Goal: Information Seeking & Learning: Learn about a topic

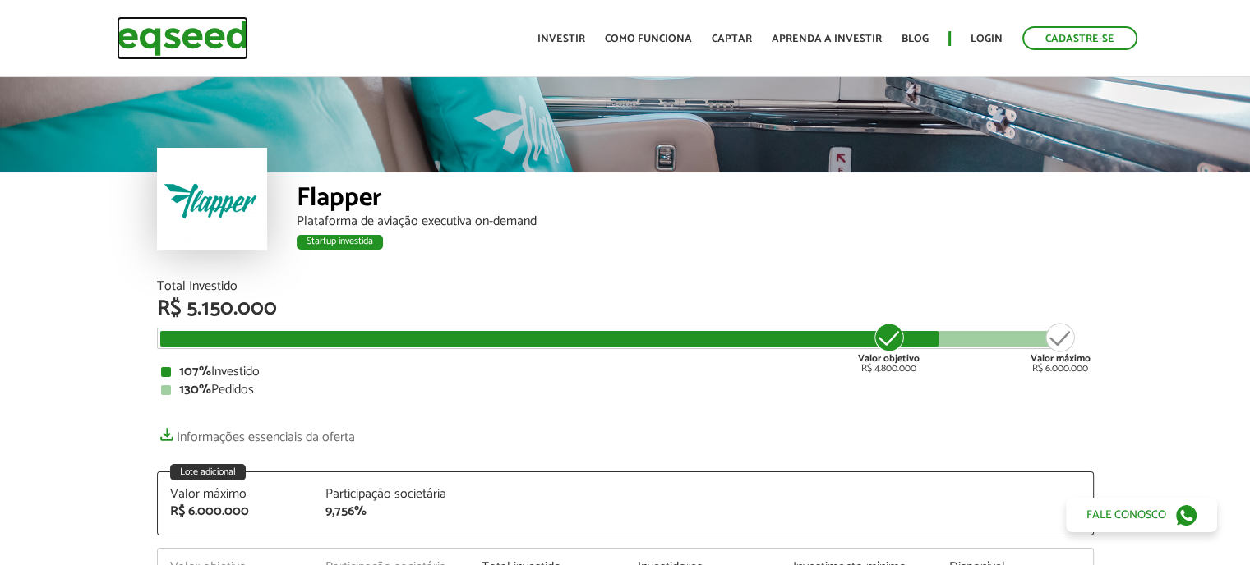
click at [205, 44] on img at bounding box center [182, 38] width 131 height 44
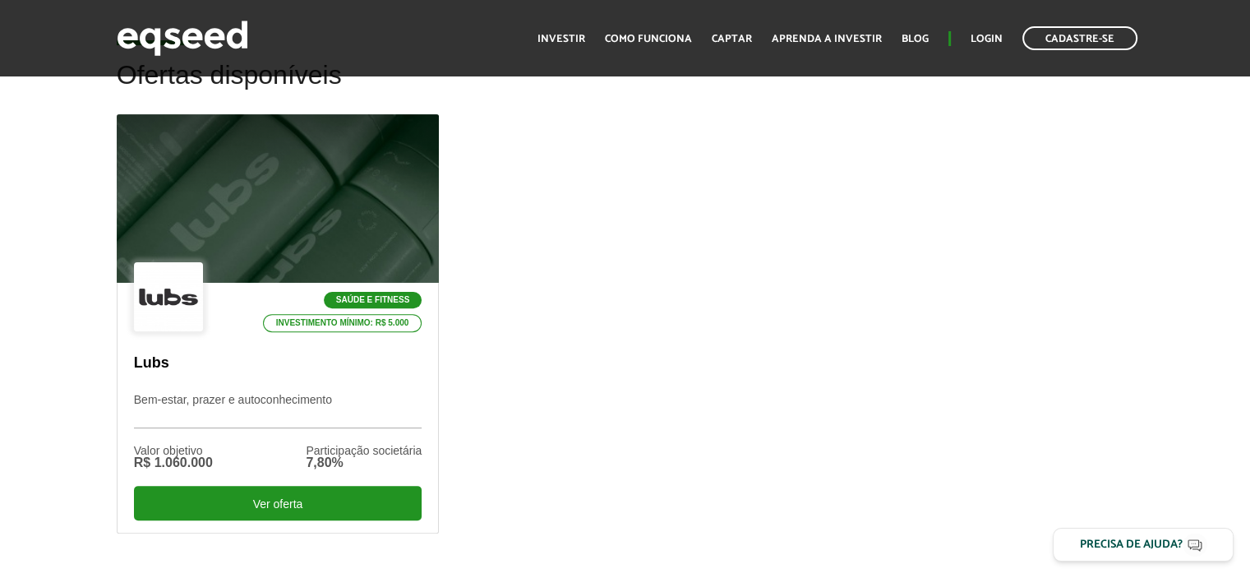
scroll to position [475, 0]
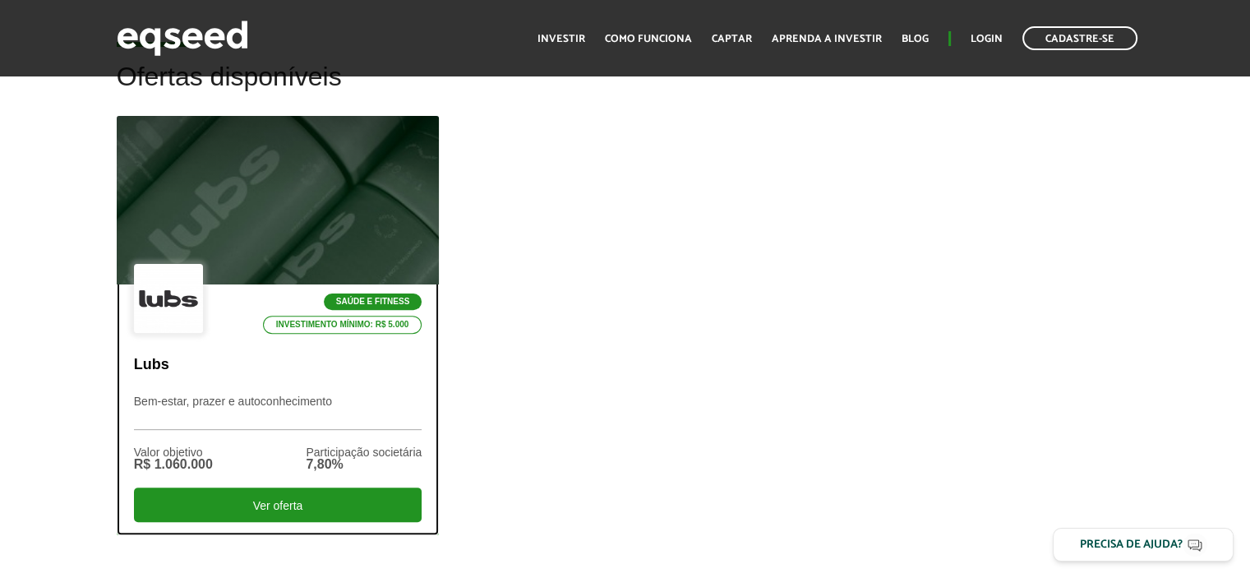
click at [292, 209] on div at bounding box center [277, 200] width 387 height 202
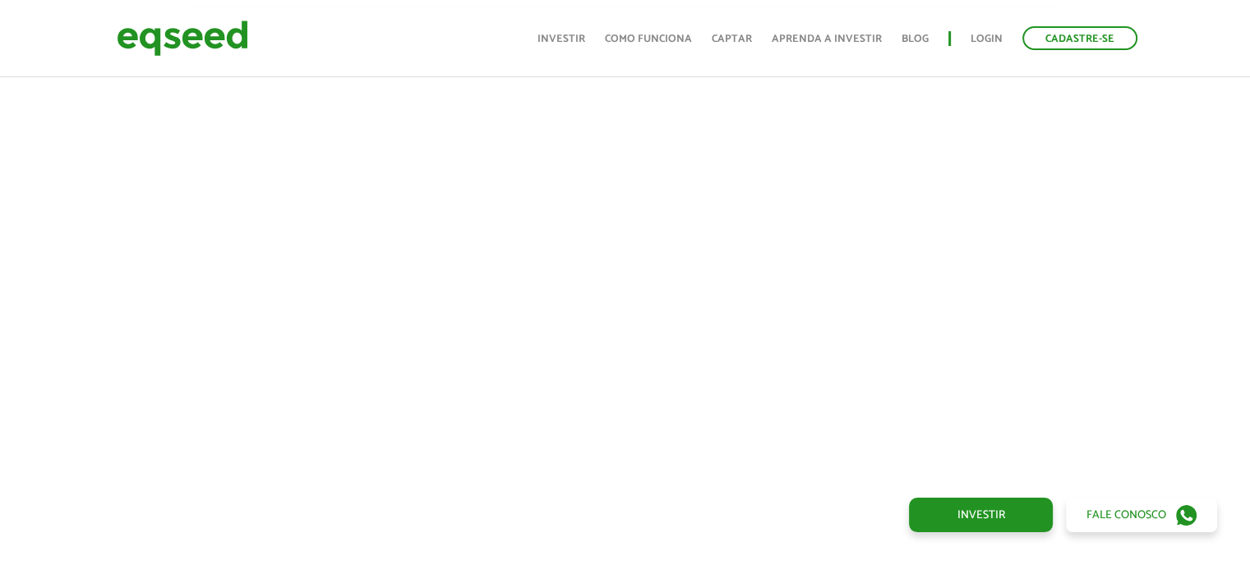
scroll to position [639, 0]
